Goal: Task Accomplishment & Management: Use online tool/utility

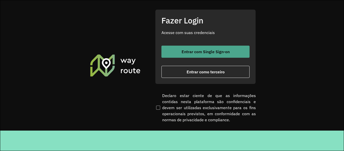
click at [199, 51] on span "Entrar com Single Sign-on" at bounding box center [206, 52] width 48 height 4
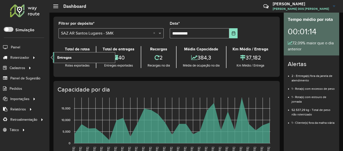
click at [92, 59] on link "Entregas" at bounding box center [84, 57] width 62 height 10
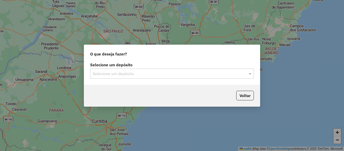
click at [164, 80] on div "Selecione um depósito Selecione um depósito" at bounding box center [172, 73] width 176 height 24
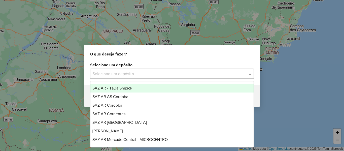
click at [166, 77] on div "Selecione um depósito" at bounding box center [172, 74] width 164 height 10
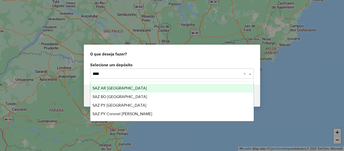
type input "*****"
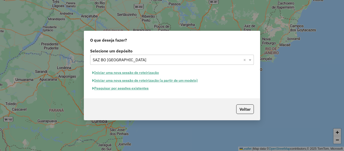
click at [137, 91] on button "Pesquisar por sessões existentes" at bounding box center [120, 88] width 61 height 8
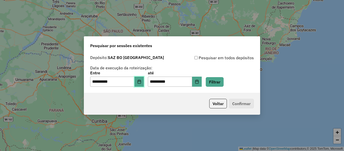
click at [141, 86] on button "Choose Date" at bounding box center [140, 82] width 10 height 10
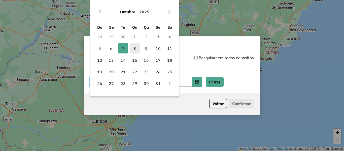
click at [136, 50] on span "8" at bounding box center [135, 48] width 10 height 10
type input "**********"
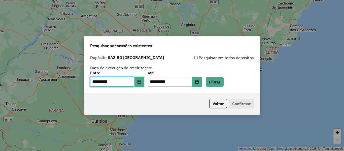
click at [144, 85] on button "Choose Date" at bounding box center [140, 82] width 10 height 10
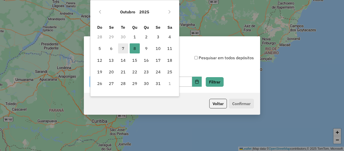
click at [124, 49] on span "7" at bounding box center [123, 48] width 10 height 10
type input "**********"
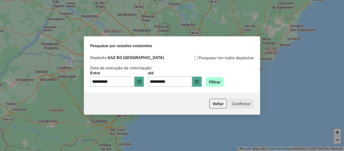
click at [230, 82] on div "**********" at bounding box center [172, 79] width 164 height 16
click at [224, 83] on button "Filtrar" at bounding box center [215, 82] width 18 height 10
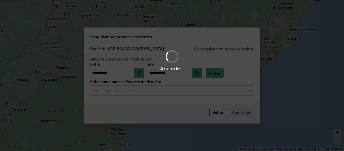
click at [168, 89] on div "Aguarde..." at bounding box center [172, 75] width 344 height 151
click at [168, 89] on hb-app "**********" at bounding box center [172, 75] width 344 height 151
click at [168, 89] on input "text" at bounding box center [167, 91] width 149 height 6
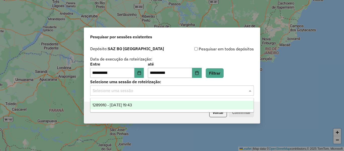
click at [159, 104] on div "1289910 - 07/10/2025 19:43" at bounding box center [171, 105] width 163 height 9
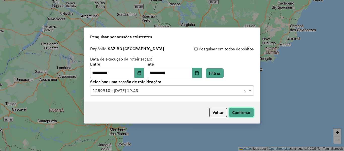
click at [247, 112] on button "Confirmar" at bounding box center [241, 113] width 25 height 10
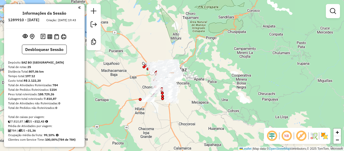
click at [128, 81] on div "Janela de atendimento Grade de atendimento Capacidade Transportadoras Veículos …" at bounding box center [172, 75] width 344 height 151
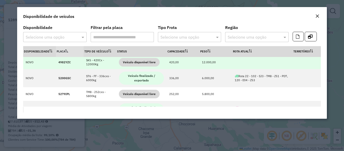
scroll to position [126, 0]
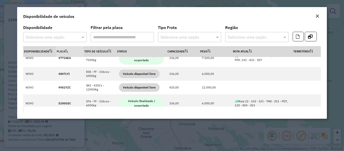
click at [87, 38] on formly-group "Disponibilidade Selecione uma opção Filtrar pela placa Tipo Frota Selecione uma…" at bounding box center [155, 36] width 265 height 20
click at [81, 37] on span at bounding box center [83, 37] width 6 height 6
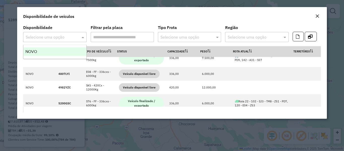
click at [65, 48] on div "NOVO" at bounding box center [54, 51] width 63 height 9
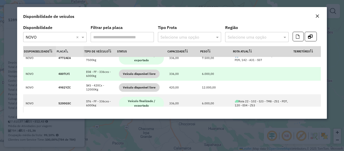
scroll to position [151, 0]
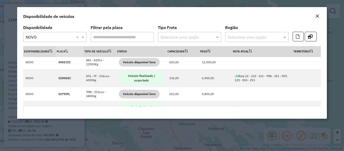
click at [318, 13] on div "Disponibilidade de veículos" at bounding box center [172, 15] width 310 height 17
click at [318, 19] on button "Close" at bounding box center [317, 16] width 7 height 7
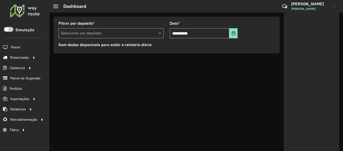
drag, startPoint x: 135, startPoint y: 95, endPoint x: 36, endPoint y: 38, distance: 114.5
click at [135, 95] on div "**********" at bounding box center [195, 82] width 293 height 138
click at [31, 12] on div at bounding box center [25, 10] width 30 height 13
click at [189, 79] on div "**********" at bounding box center [195, 82] width 293 height 138
click at [23, 7] on div at bounding box center [25, 10] width 30 height 13
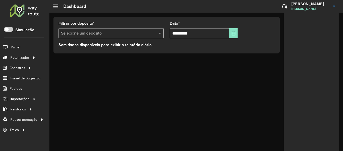
click at [35, 17] on div at bounding box center [25, 10] width 30 height 13
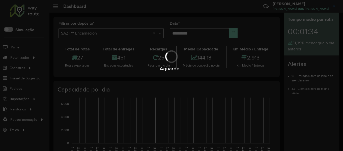
click at [115, 34] on input "text" at bounding box center [106, 33] width 90 height 6
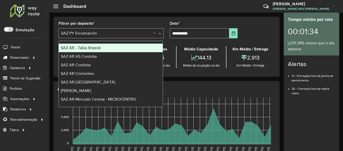
drag, startPoint x: 108, startPoint y: 43, endPoint x: 106, endPoint y: 46, distance: 3.4
click at [107, 43] on ng-dropdown-panel "SAZ AR - TaDa Shipick SAZ AR AS Cordoba SAZ AR Cordoba SAZ AR Corrientes SAZ AR…" at bounding box center [110, 74] width 104 height 66
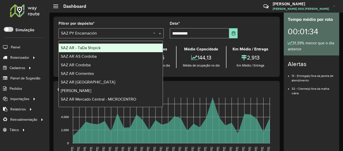
click at [105, 46] on div "SAZ AR - TaDa Shipick" at bounding box center [111, 48] width 104 height 9
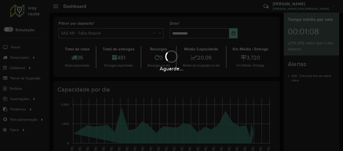
click at [34, 13] on div "Aguarde..." at bounding box center [171, 75] width 343 height 151
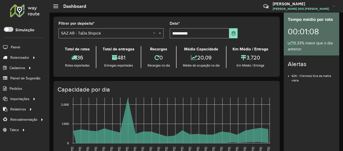
click at [34, 13] on div at bounding box center [25, 10] width 30 height 13
